Goal: Information Seeking & Learning: Learn about a topic

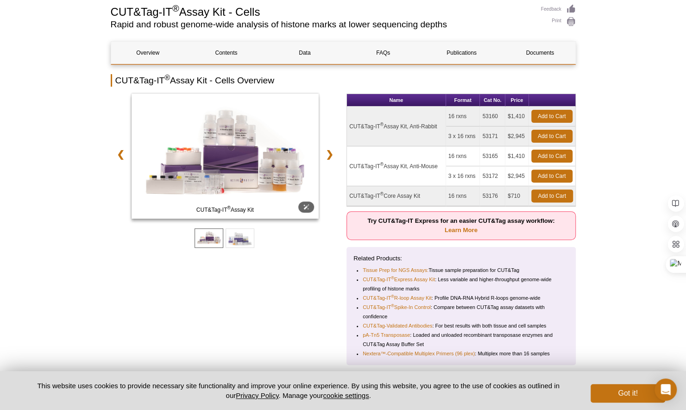
scroll to position [93, 0]
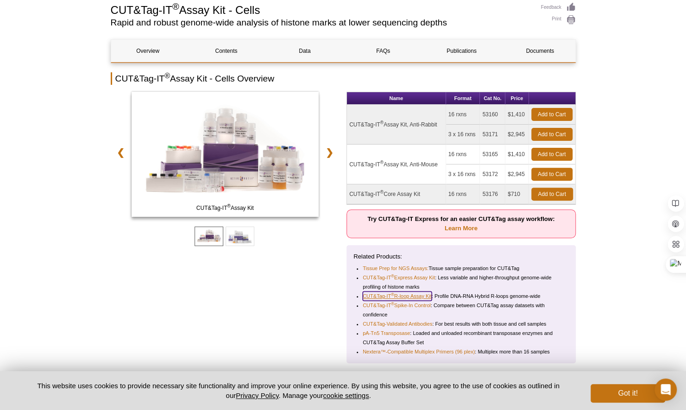
click at [412, 295] on link "CUT&Tag-IT ® R-loop Assay Kit" at bounding box center [397, 295] width 69 height 9
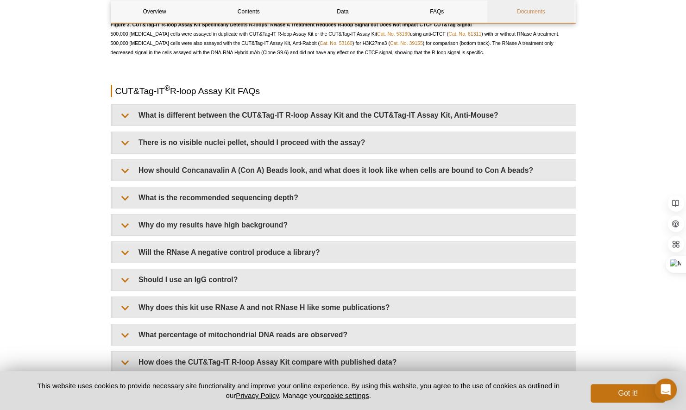
scroll to position [1834, 0]
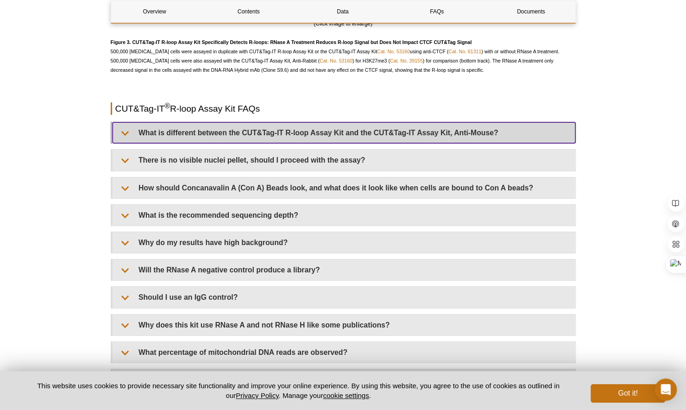
click at [486, 131] on summary "What is different between the CUT&Tag-IT R-loop Assay Kit and the CUT&Tag-IT As…" at bounding box center [344, 132] width 463 height 21
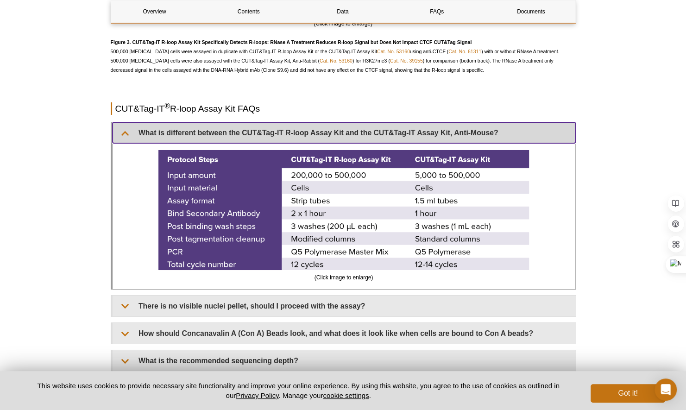
click at [486, 131] on summary "What is different between the CUT&Tag-IT R-loop Assay Kit and the CUT&Tag-IT As…" at bounding box center [344, 132] width 463 height 21
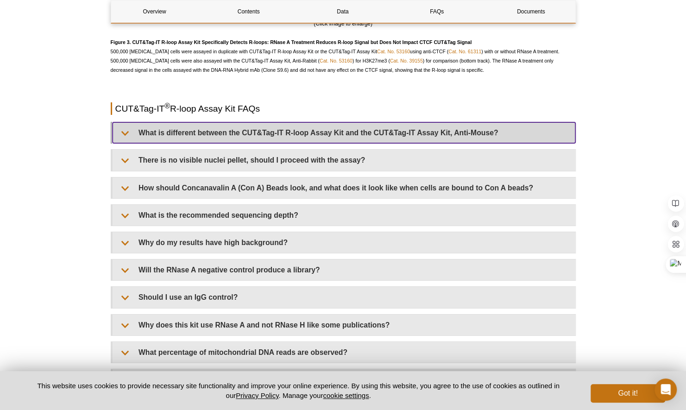
click at [486, 131] on summary "What is different between the CUT&Tag-IT R-loop Assay Kit and the CUT&Tag-IT As…" at bounding box center [344, 132] width 463 height 21
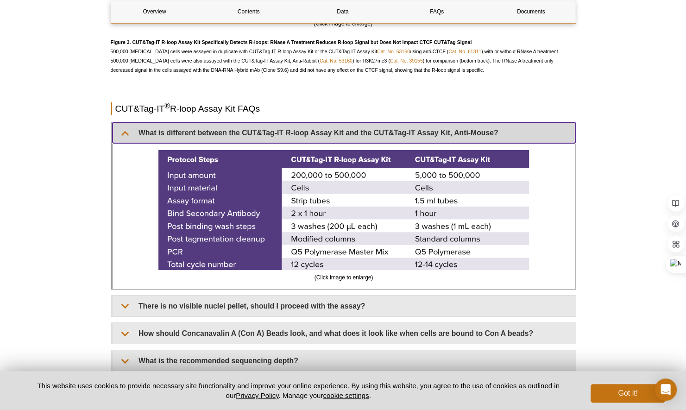
click at [486, 131] on summary "What is different between the CUT&Tag-IT R-loop Assay Kit and the CUT&Tag-IT As…" at bounding box center [344, 132] width 463 height 21
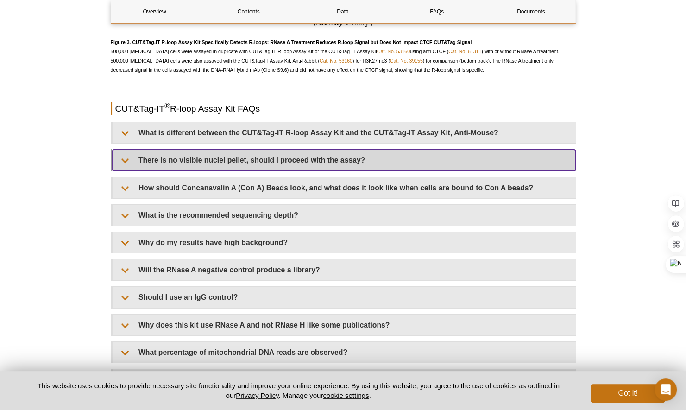
click at [454, 157] on summary "There is no visible nuclei pellet, should I proceed with the assay?" at bounding box center [344, 160] width 463 height 21
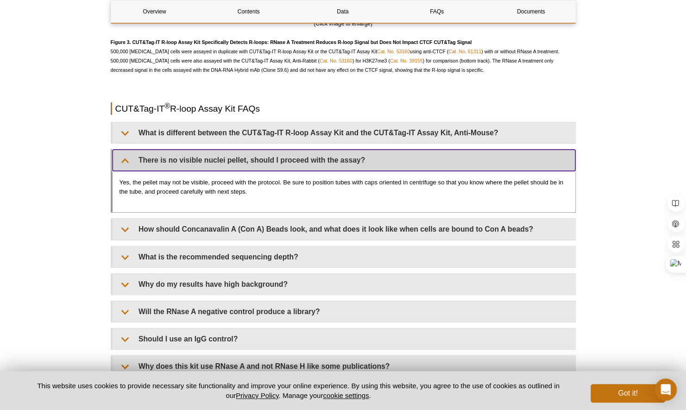
click at [454, 157] on summary "There is no visible nuclei pellet, should I proceed with the assay?" at bounding box center [344, 160] width 463 height 21
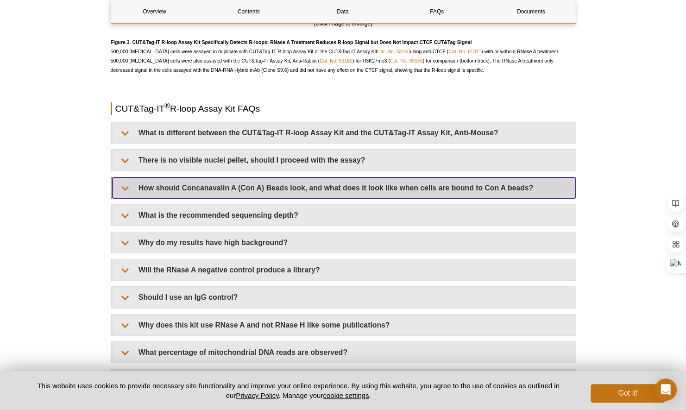
click at [429, 184] on summary "How should Concanavalin A (Con A) Beads look, and what does it look like when c…" at bounding box center [344, 187] width 463 height 21
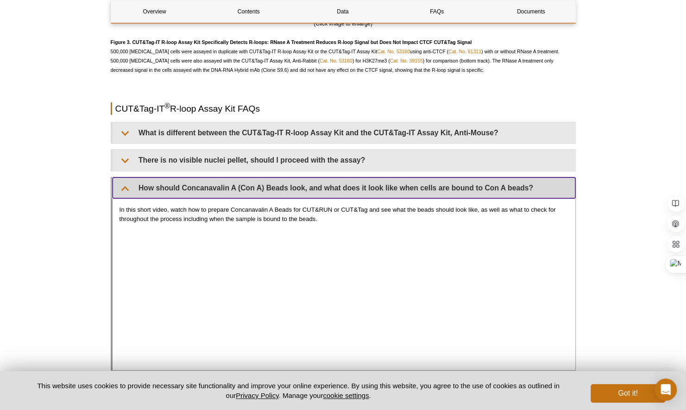
click at [483, 183] on summary "How should Concanavalin A (Con A) Beads look, and what does it look like when c…" at bounding box center [344, 187] width 463 height 21
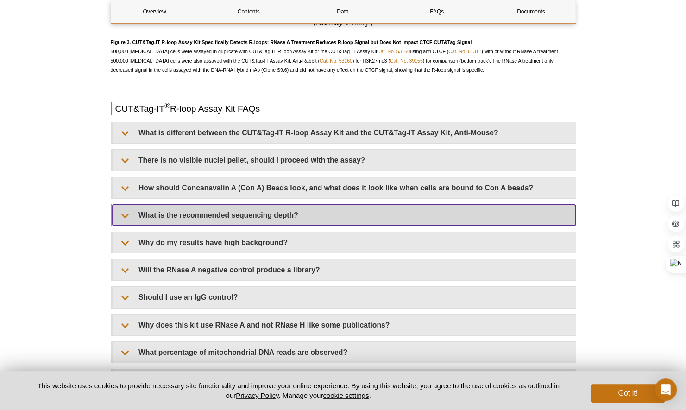
click at [421, 205] on summary "What is the recommended sequencing depth?" at bounding box center [344, 215] width 463 height 21
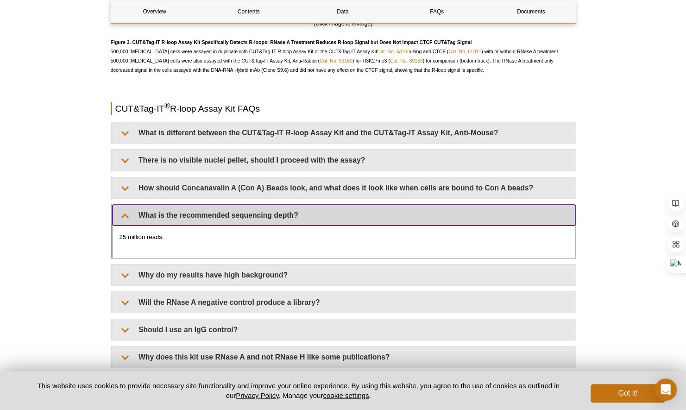
click at [421, 205] on summary "What is the recommended sequencing depth?" at bounding box center [344, 215] width 463 height 21
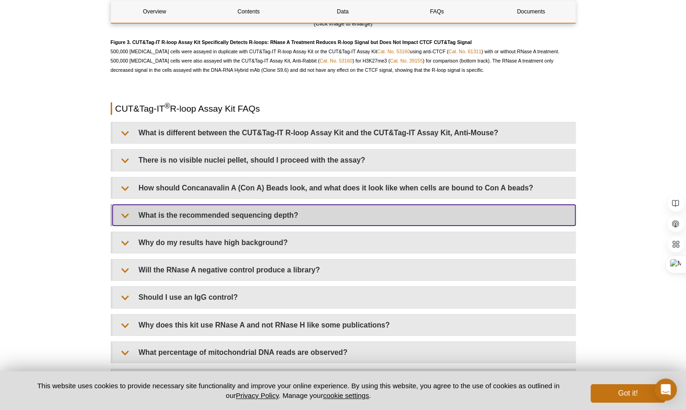
click at [421, 205] on summary "What is the recommended sequencing depth?" at bounding box center [344, 215] width 463 height 21
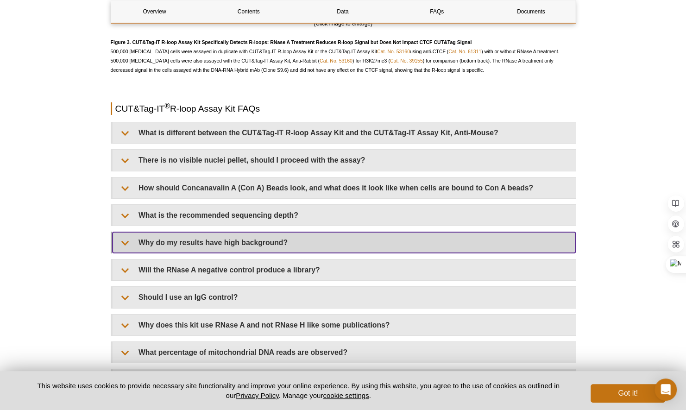
click at [408, 235] on summary "Why do my results have high background?" at bounding box center [344, 242] width 463 height 21
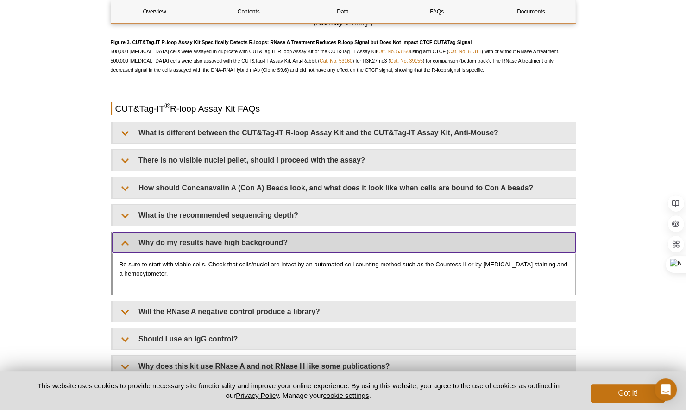
click at [408, 235] on summary "Why do my results have high background?" at bounding box center [344, 242] width 463 height 21
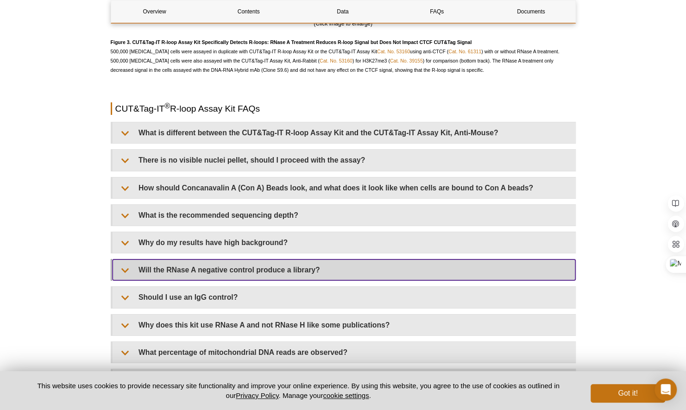
click at [388, 266] on summary "Will the RNase A negative control produce a library?" at bounding box center [344, 269] width 463 height 21
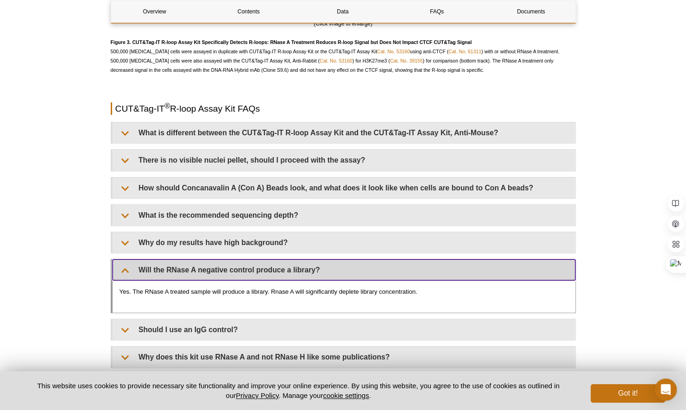
drag, startPoint x: 388, startPoint y: 266, endPoint x: 384, endPoint y: 272, distance: 7.1
click at [384, 272] on summary "Will the RNase A negative control produce a library?" at bounding box center [344, 269] width 463 height 21
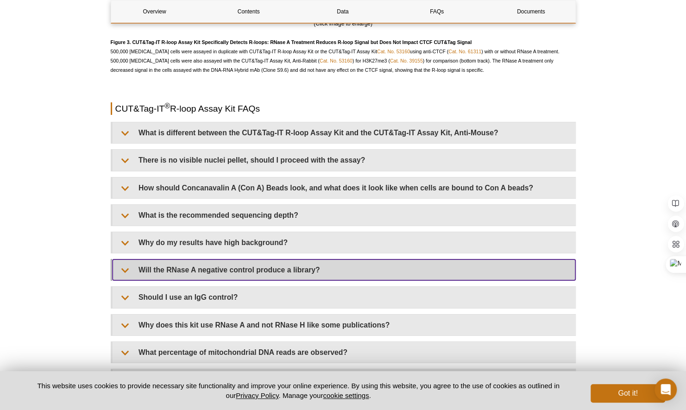
click at [384, 272] on summary "Will the RNase A negative control produce a library?" at bounding box center [344, 269] width 463 height 21
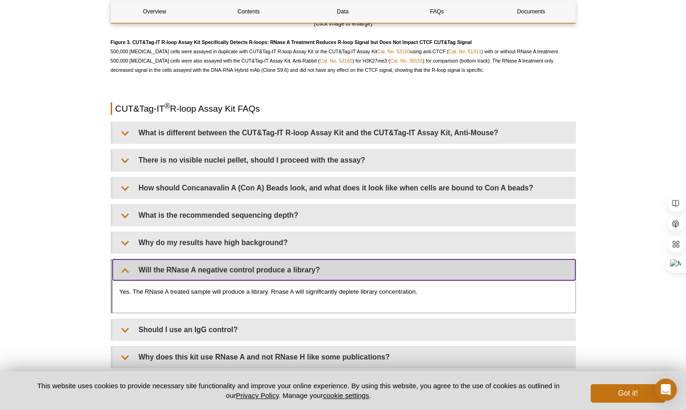
click at [384, 272] on summary "Will the RNase A negative control produce a library?" at bounding box center [344, 269] width 463 height 21
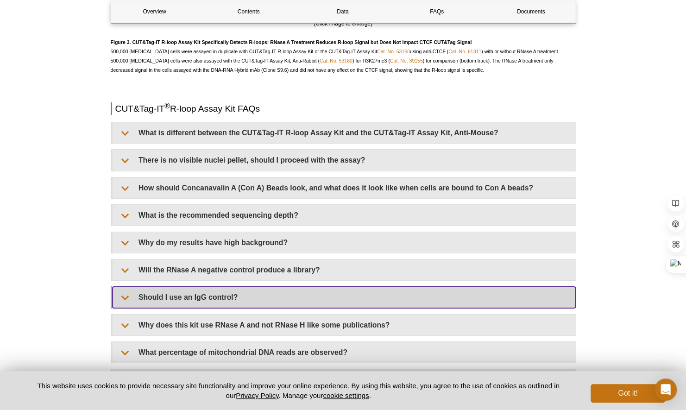
click at [372, 287] on summary "Should I use an IgG control?" at bounding box center [344, 297] width 463 height 21
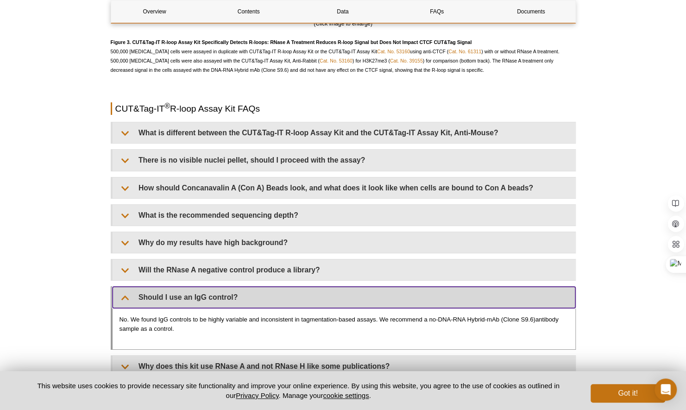
click at [372, 287] on summary "Should I use an IgG control?" at bounding box center [344, 297] width 463 height 21
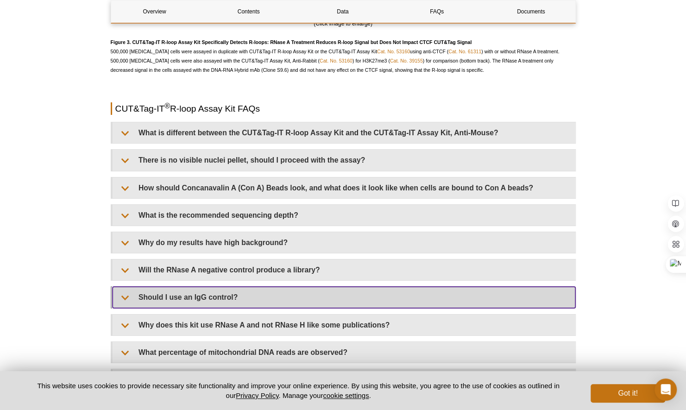
click at [372, 287] on summary "Should I use an IgG control?" at bounding box center [344, 297] width 463 height 21
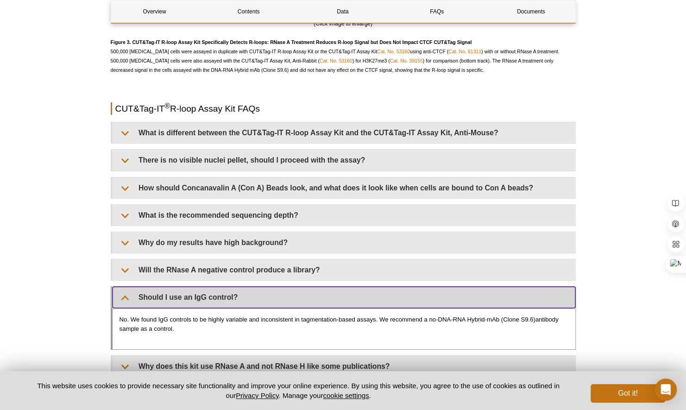
click at [516, 291] on summary "Should I use an IgG control?" at bounding box center [344, 297] width 463 height 21
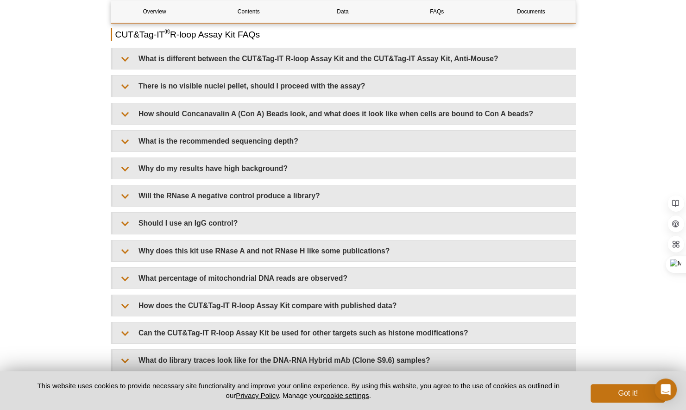
scroll to position [1926, 0]
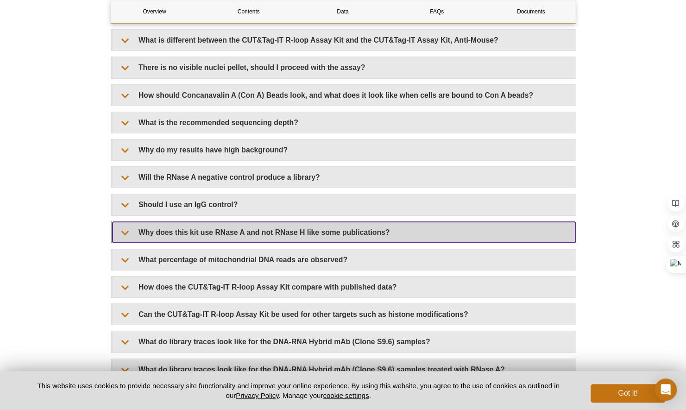
click at [486, 223] on summary "Why does this kit use RNase A and not RNase H like some publications?" at bounding box center [344, 232] width 463 height 21
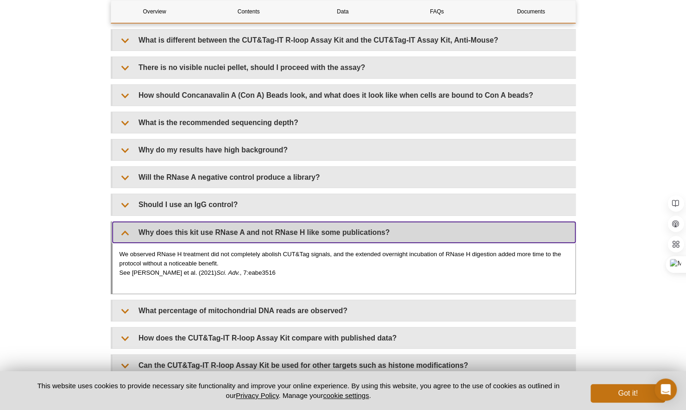
click at [486, 223] on summary "Why does this kit use RNase A and not RNase H like some publications?" at bounding box center [344, 232] width 463 height 21
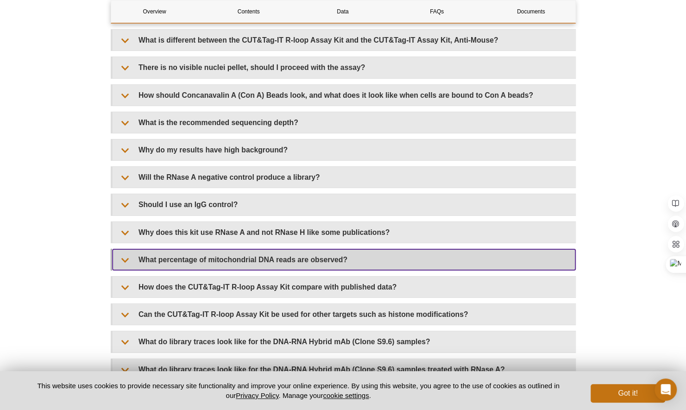
click at [472, 249] on summary "What percentage of mitochondrial DNA reads are observed?" at bounding box center [344, 259] width 463 height 21
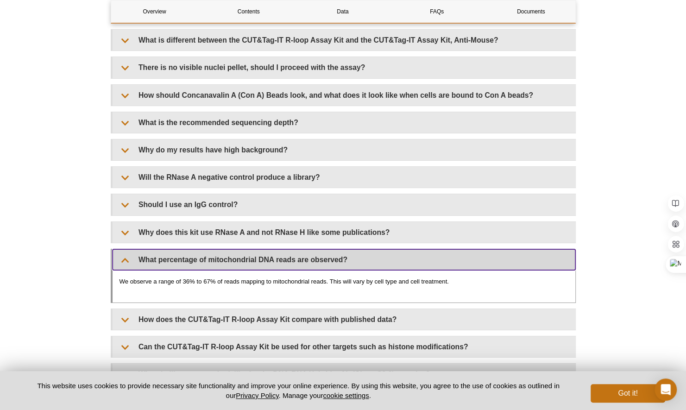
click at [472, 249] on summary "What percentage of mitochondrial DNA reads are observed?" at bounding box center [344, 259] width 463 height 21
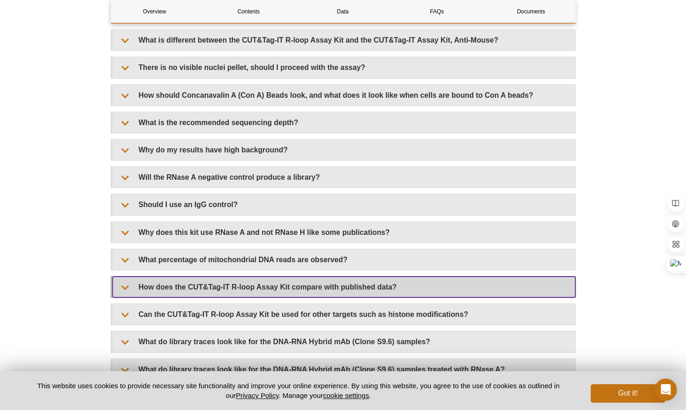
click at [457, 282] on summary "How does the CUT&Tag-IT R-loop Assay Kit compare with published data?" at bounding box center [344, 286] width 463 height 21
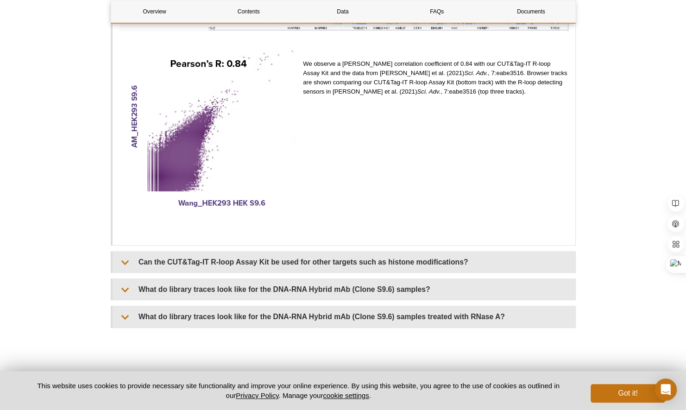
scroll to position [2334, 0]
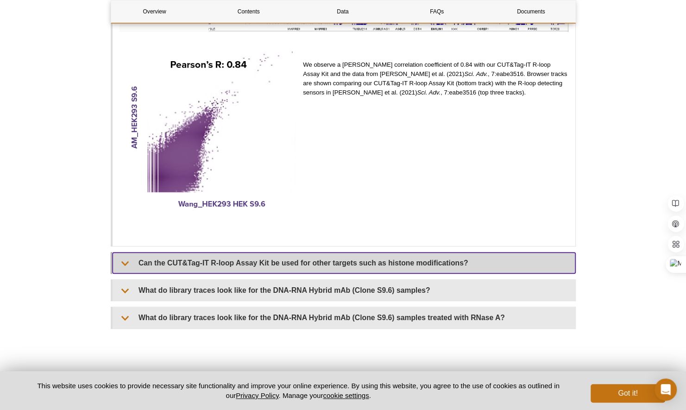
click at [527, 252] on summary "Can the CUT&Tag-IT R-loop Assay Kit be used for other targets such as histone m…" at bounding box center [344, 262] width 463 height 21
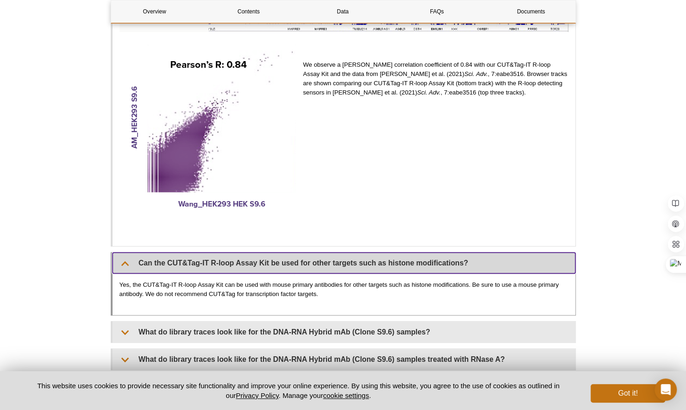
click at [527, 252] on summary "Can the CUT&Tag-IT R-loop Assay Kit be used for other targets such as histone m…" at bounding box center [344, 262] width 463 height 21
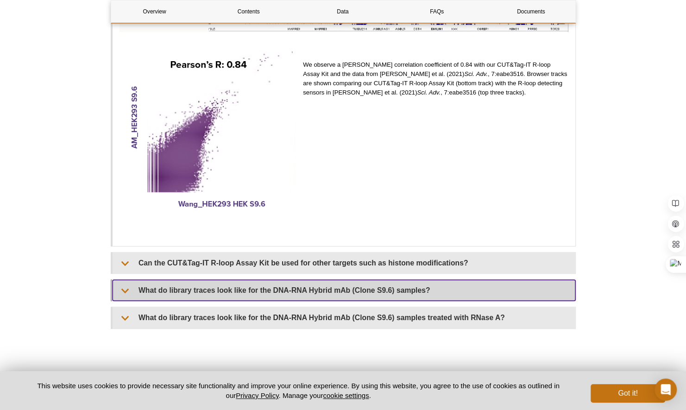
click at [520, 282] on summary "What do library traces look like for the DNA-RNA Hybrid mAb (Clone S9.6) sample…" at bounding box center [344, 290] width 463 height 21
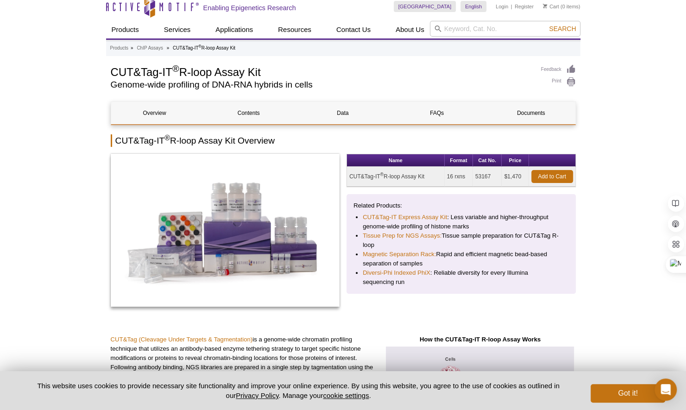
scroll to position [0, 0]
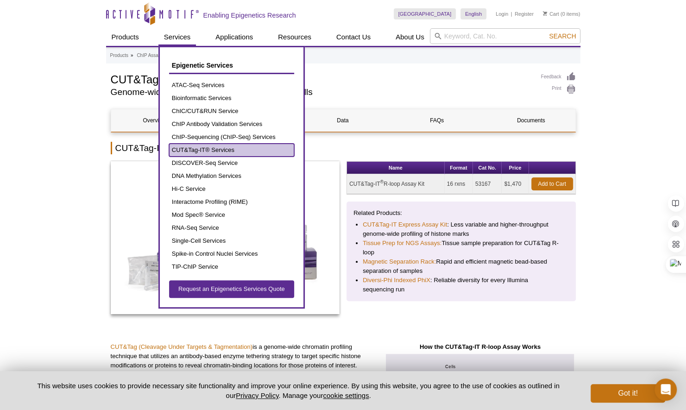
click at [232, 149] on link "CUT&Tag-IT® Services" at bounding box center [231, 150] width 125 height 13
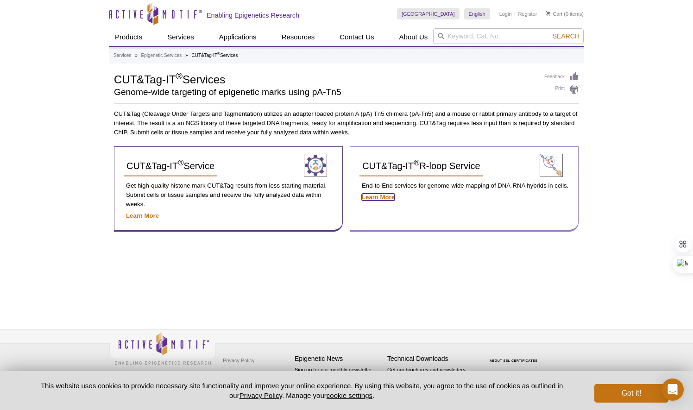
click at [384, 198] on strong "Learn More" at bounding box center [378, 197] width 33 height 7
click at [417, 177] on div "CUT&Tag-IT ® R-loop Service" at bounding box center [443, 169] width 169 height 27
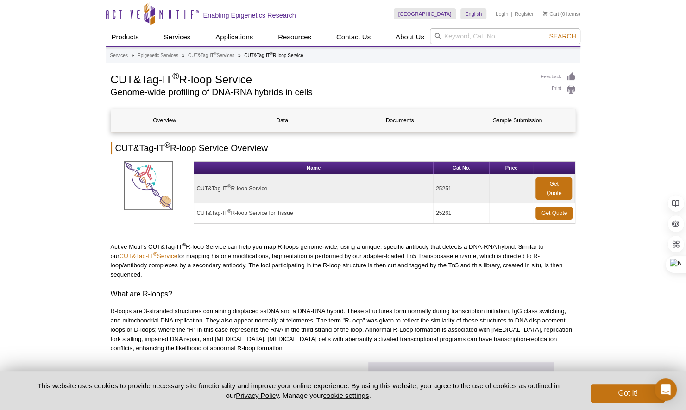
drag, startPoint x: 282, startPoint y: 186, endPoint x: 193, endPoint y: 193, distance: 90.1
click at [193, 193] on div "Name Cat No. Price CUT&Tag-IT ® R-loop Service 25251 Get Quote CUT&Tag-IT ® R-l…" at bounding box center [343, 192] width 465 height 63
click at [295, 198] on td "CUT&Tag-IT ® R-loop Service" at bounding box center [313, 188] width 239 height 29
click at [276, 190] on td "CUT&Tag-IT ® R-loop Service" at bounding box center [313, 188] width 239 height 29
drag, startPoint x: 276, startPoint y: 188, endPoint x: 196, endPoint y: 190, distance: 79.2
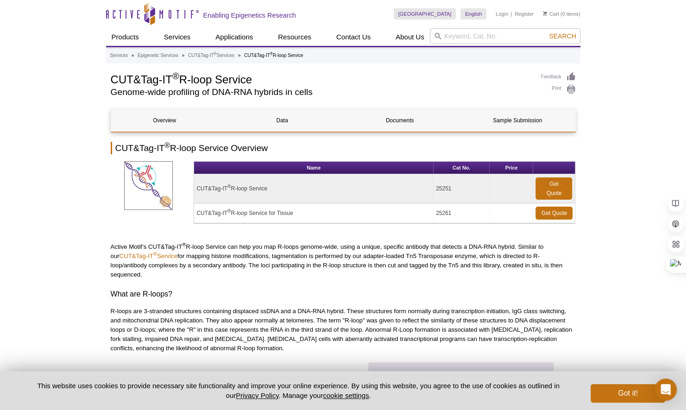
click at [196, 190] on td "CUT&Tag-IT ® R-loop Service" at bounding box center [313, 188] width 239 height 29
copy td "CUT&Tag-IT ® R-loop Service"
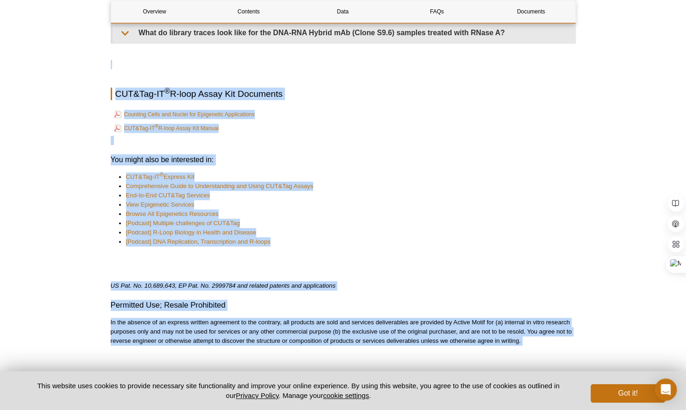
scroll to position [2287, 0]
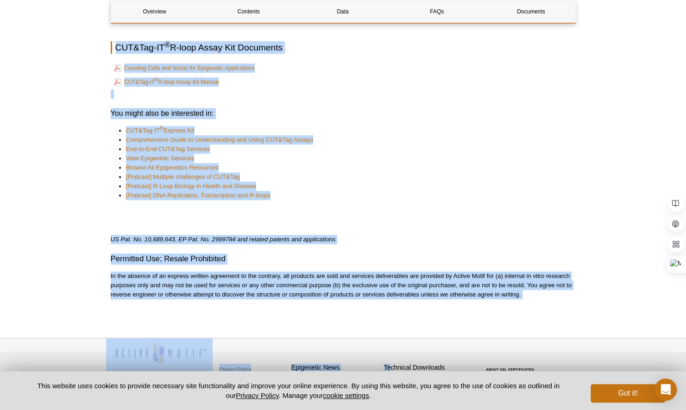
drag, startPoint x: 0, startPoint y: 0, endPoint x: 389, endPoint y: 332, distance: 511.7
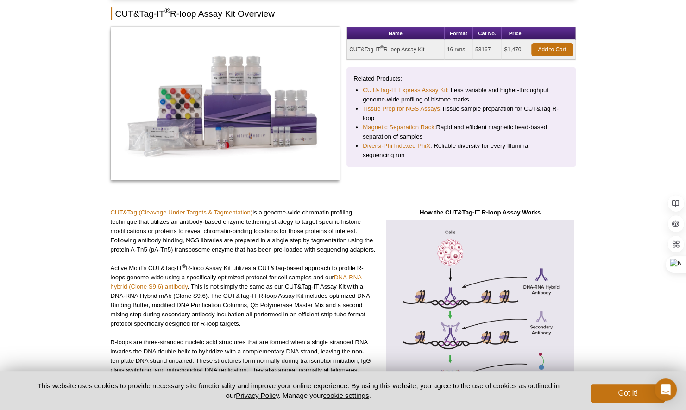
scroll to position [0, 0]
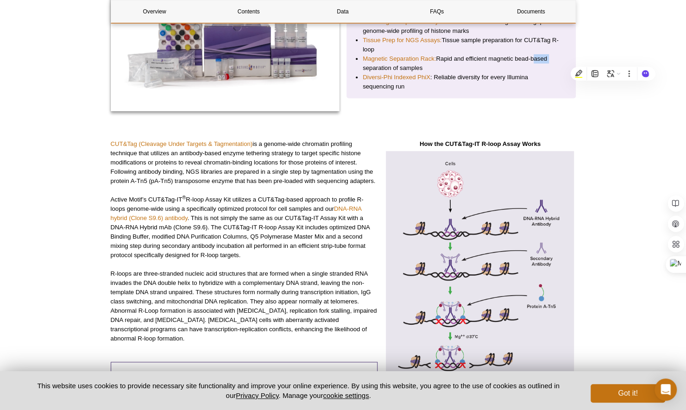
scroll to position [222, 0]
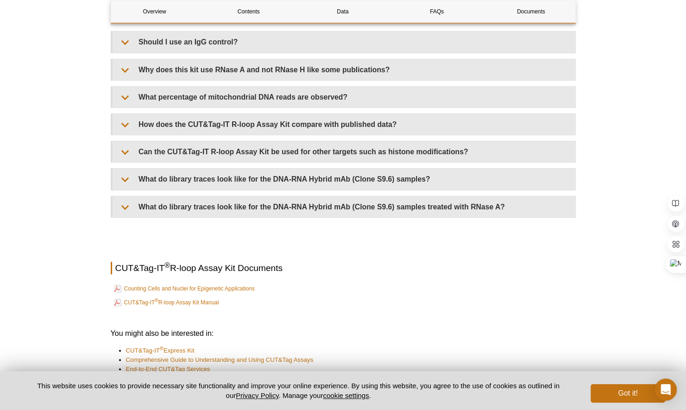
scroll to position [2186, 0]
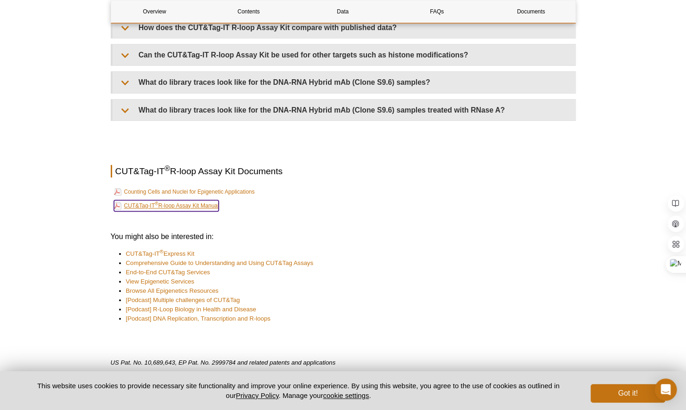
click at [205, 200] on link "CUT&Tag-IT ® R-loop Assay Kit Manual" at bounding box center [166, 205] width 105 height 11
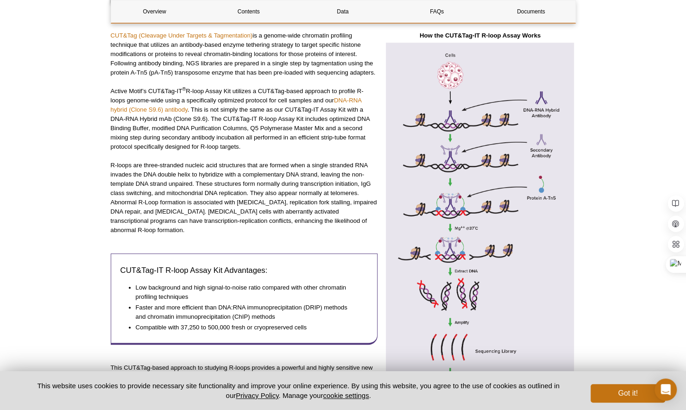
scroll to position [296, 0]
